Goal: Use online tool/utility

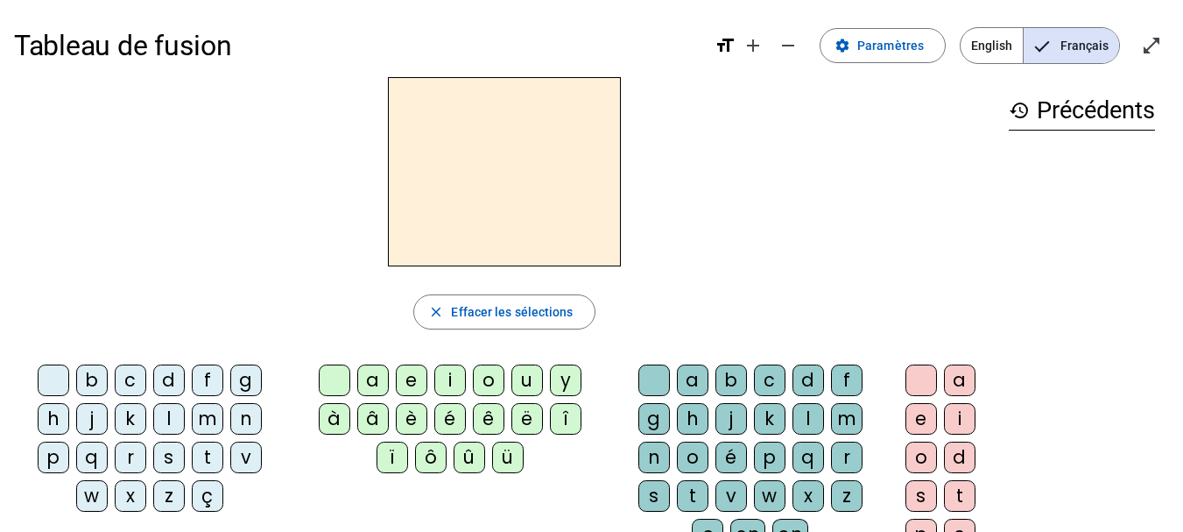
click at [447, 378] on div "i" at bounding box center [450, 380] width 32 height 32
click at [797, 420] on div "l" at bounding box center [809, 419] width 32 height 32
click at [213, 414] on div "m" at bounding box center [208, 419] width 32 height 32
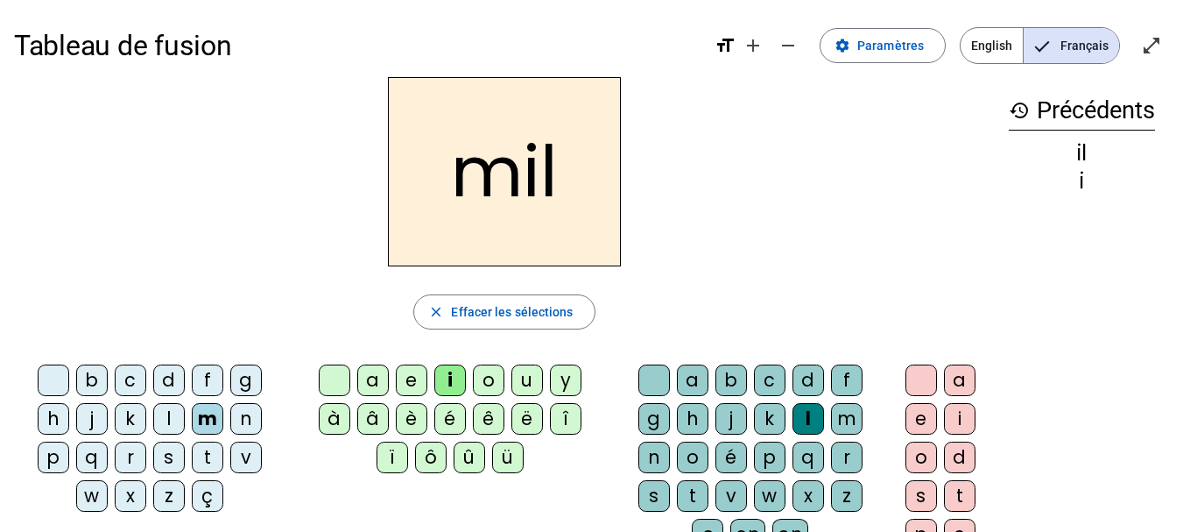
click at [378, 380] on div "a" at bounding box center [373, 380] width 32 height 32
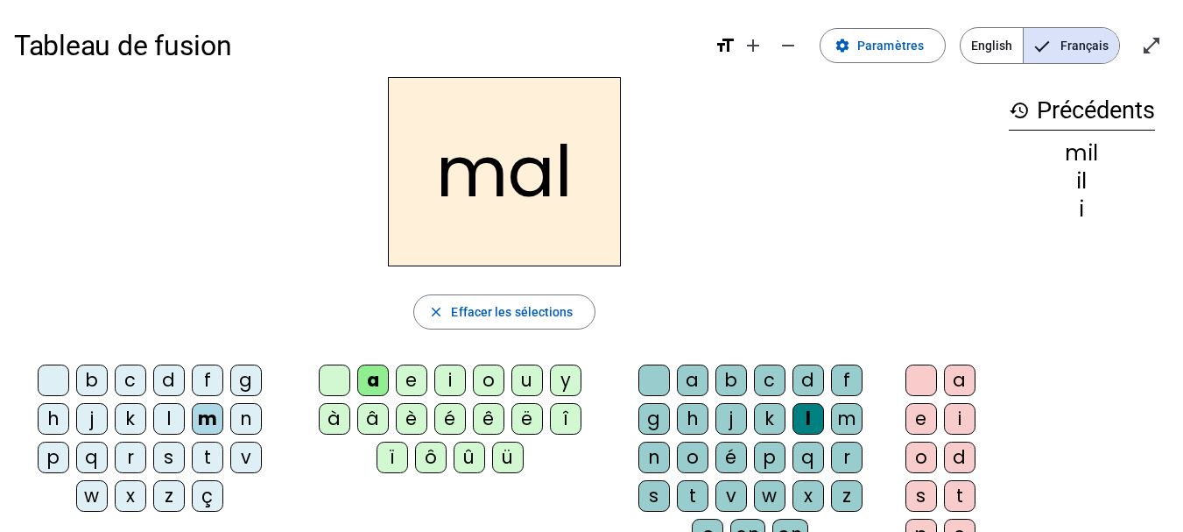
click at [656, 374] on div at bounding box center [655, 380] width 32 height 32
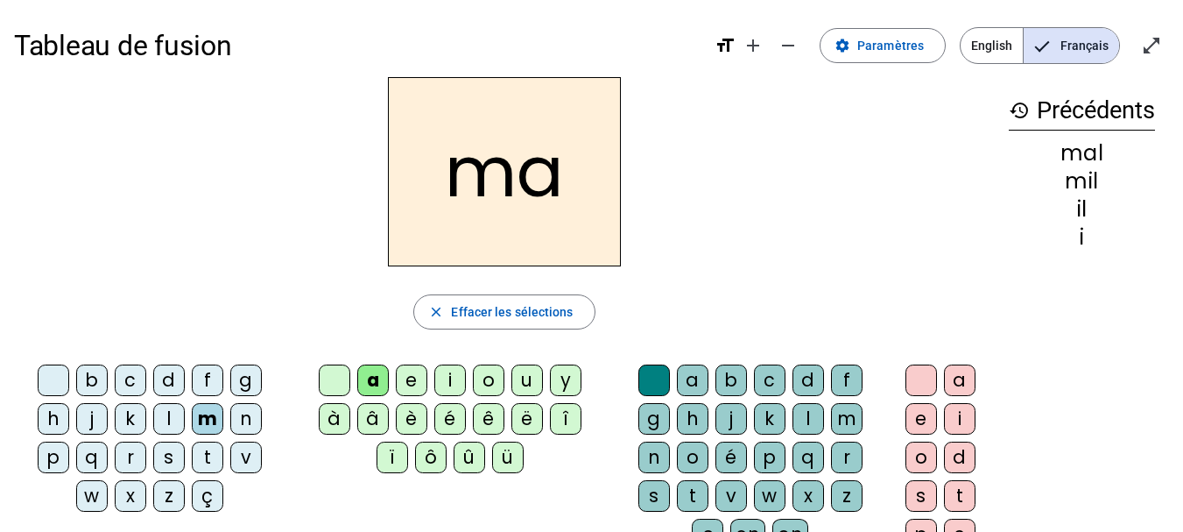
click at [176, 424] on div "l" at bounding box center [169, 419] width 32 height 32
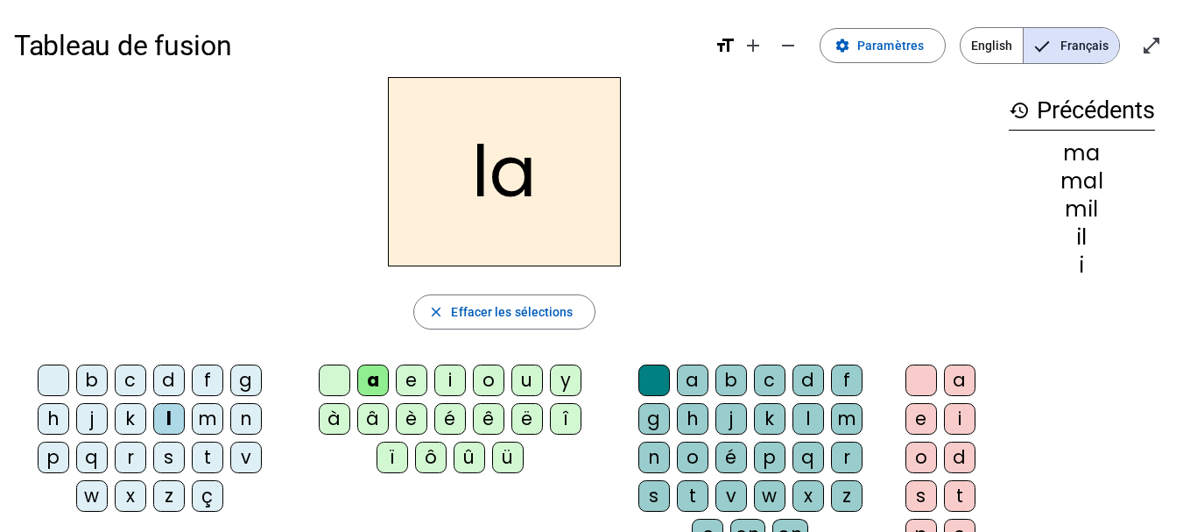
click at [533, 370] on div "u" at bounding box center [528, 380] width 32 height 32
click at [171, 375] on div "d" at bounding box center [169, 380] width 32 height 32
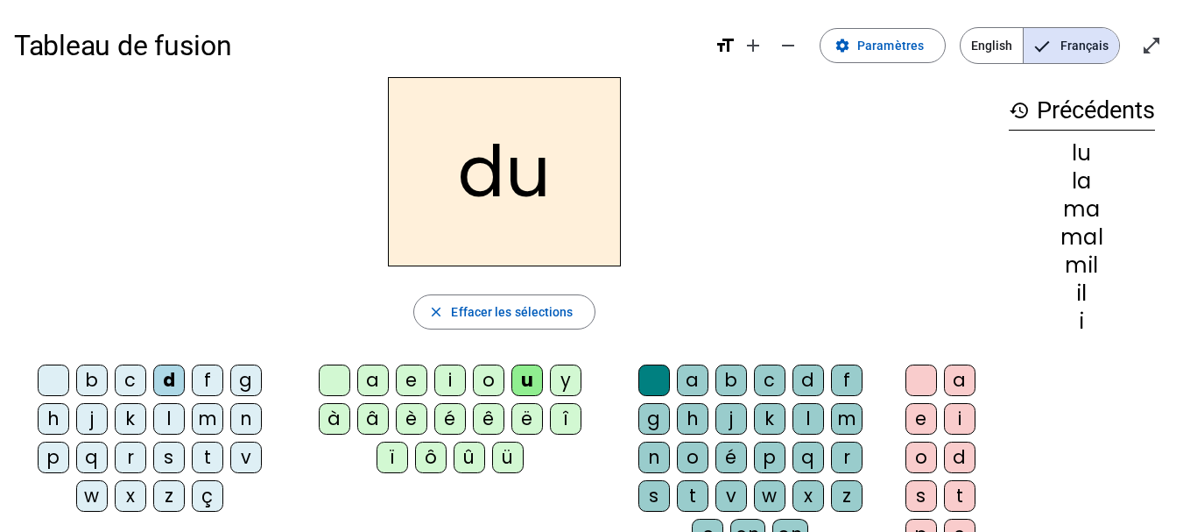
click at [209, 456] on div "t" at bounding box center [208, 457] width 32 height 32
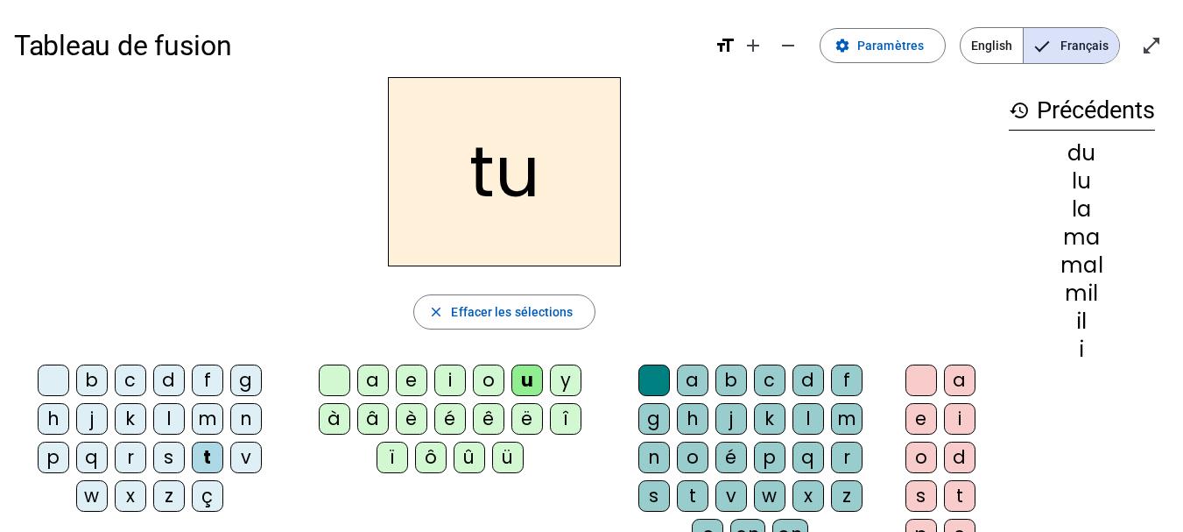
click at [409, 378] on div "e" at bounding box center [412, 380] width 32 height 32
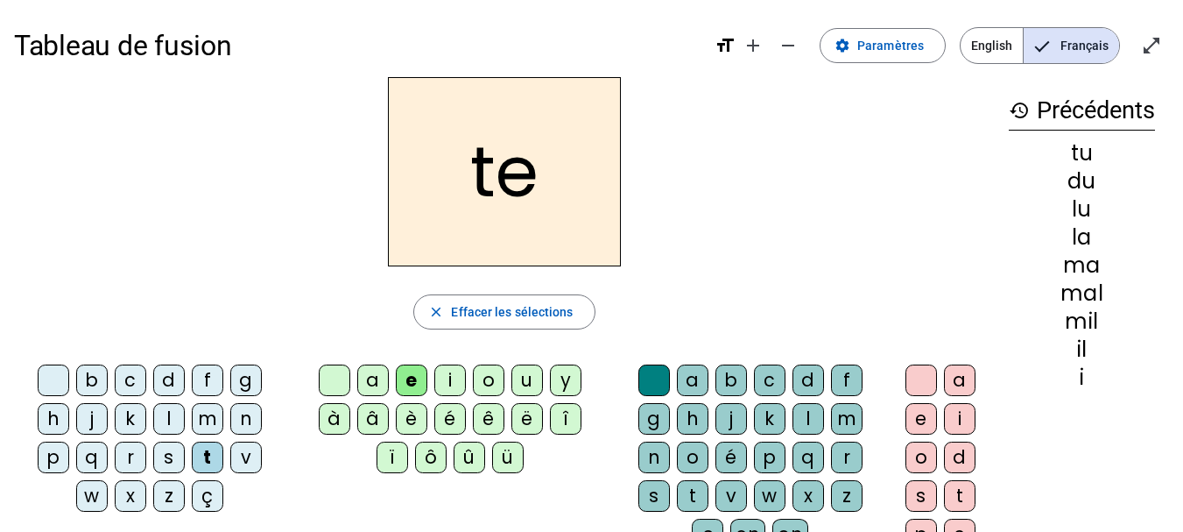
click at [167, 388] on div "d" at bounding box center [169, 380] width 32 height 32
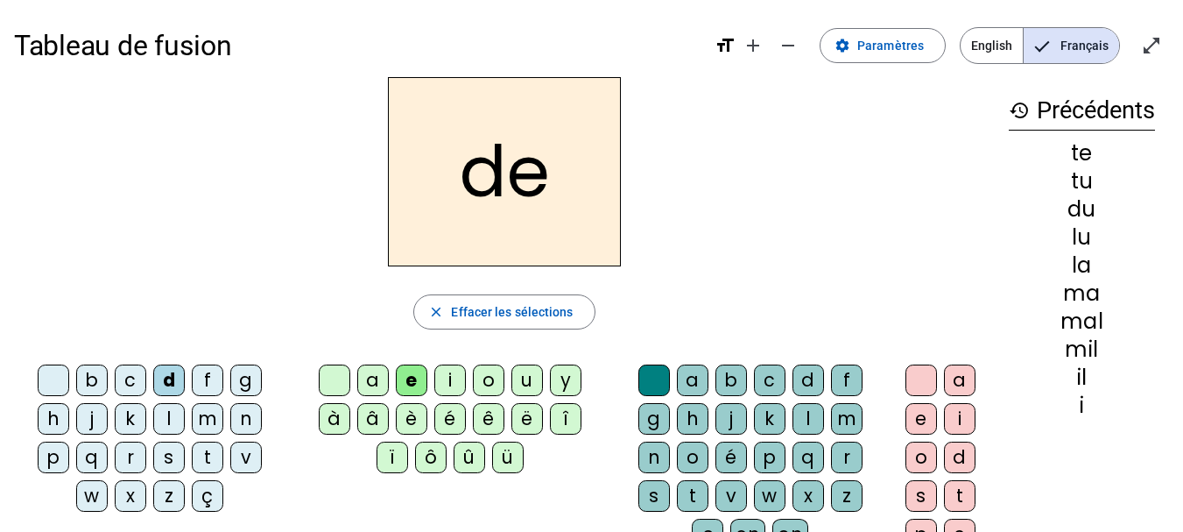
click at [102, 420] on div "j" at bounding box center [92, 419] width 32 height 32
